Goal: Task Accomplishment & Management: Manage account settings

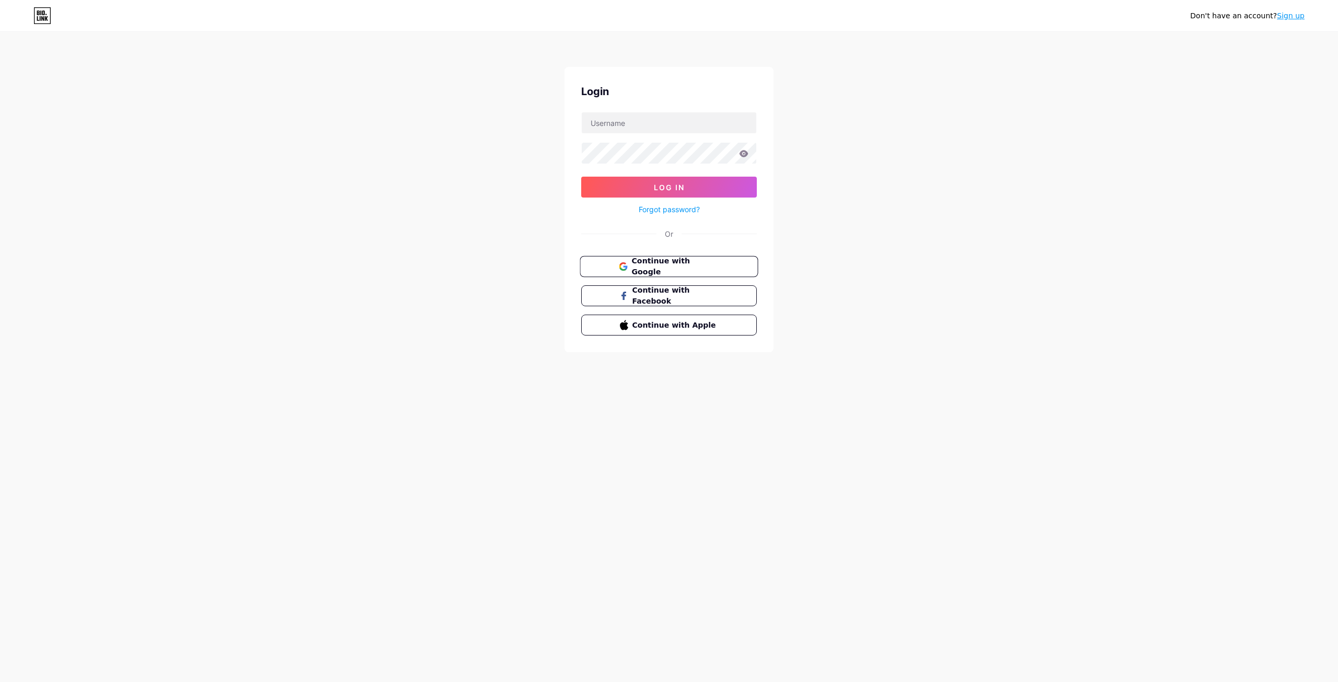
click at [637, 260] on button "Continue with Google" at bounding box center [669, 266] width 178 height 21
click at [641, 290] on button "Continue with Google" at bounding box center [669, 284] width 178 height 21
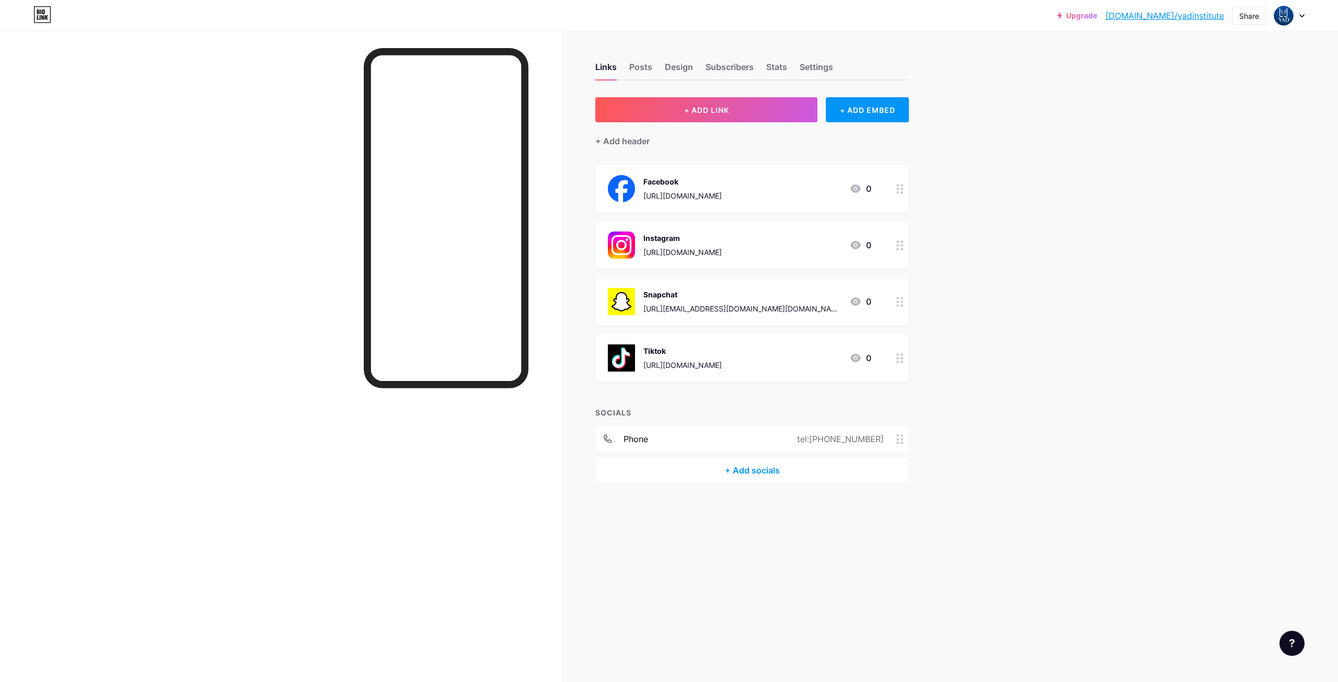
click at [1203, 16] on link "[DOMAIN_NAME]/yadinstitute" at bounding box center [1165, 15] width 119 height 13
